Goal: Navigation & Orientation: Find specific page/section

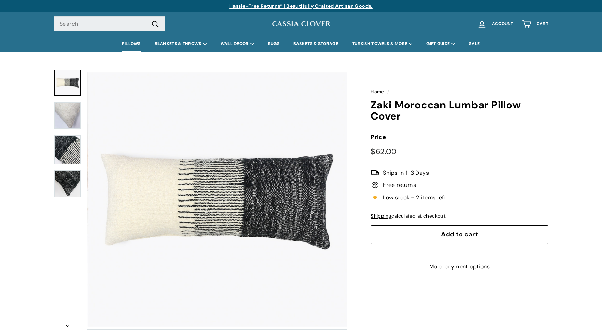
click at [133, 43] on link "PILLOWS" at bounding box center [131, 44] width 32 height 16
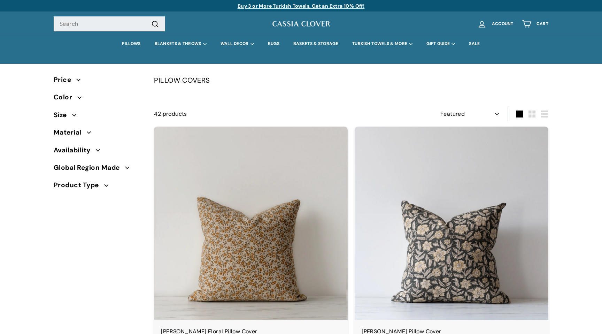
select select "manual"
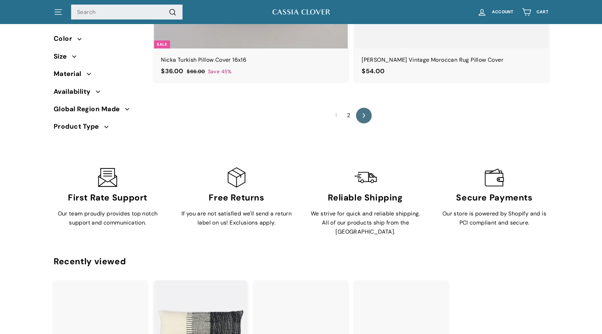
scroll to position [4679, 0]
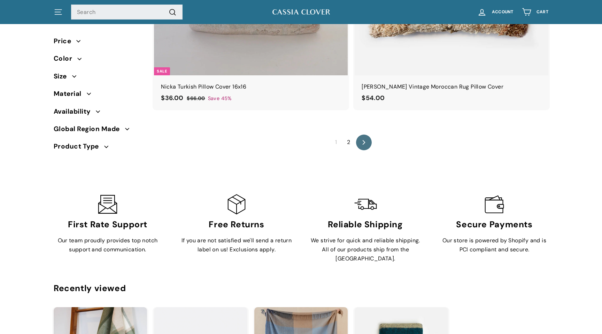
click at [349, 137] on link "2" at bounding box center [349, 142] width 12 height 11
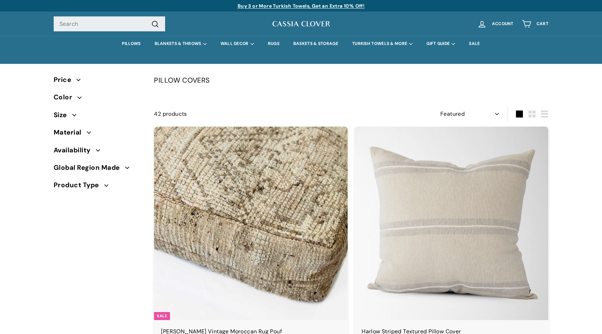
select select "manual"
